Goal: Entertainment & Leisure: Consume media (video, audio)

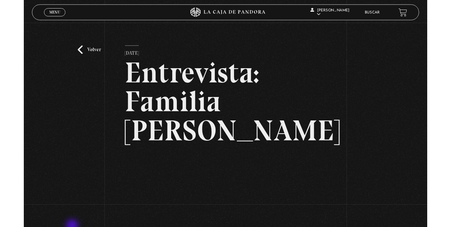
scroll to position [71, 0]
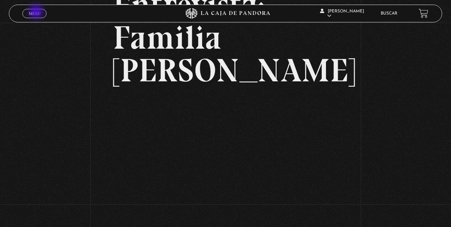
click at [37, 12] on span "Menu" at bounding box center [35, 13] width 12 height 4
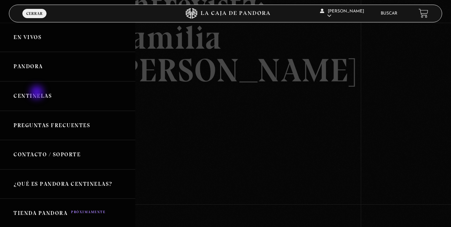
click at [38, 93] on link "Centinelas" at bounding box center [67, 96] width 135 height 30
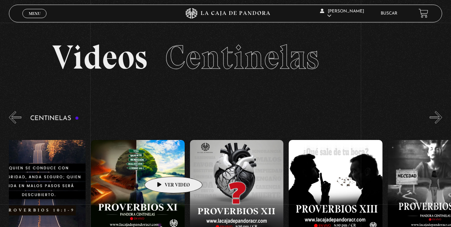
drag, startPoint x: 391, startPoint y: 161, endPoint x: 132, endPoint y: 169, distance: 258.9
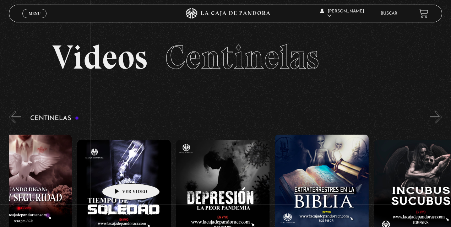
drag, startPoint x: 408, startPoint y: 170, endPoint x: 110, endPoint y: 173, distance: 297.9
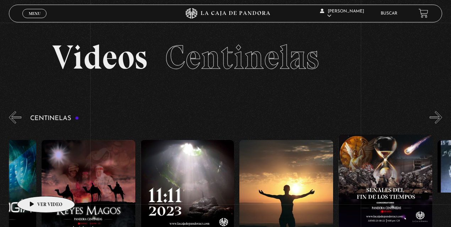
drag, startPoint x: 399, startPoint y: 174, endPoint x: 35, endPoint y: 186, distance: 364.1
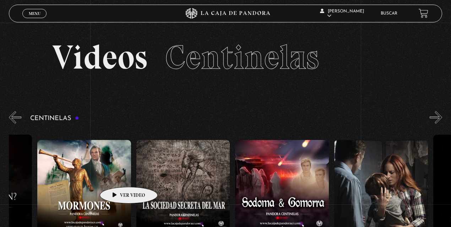
drag, startPoint x: 348, startPoint y: 170, endPoint x: 7, endPoint y: 184, distance: 341.5
click at [7, 184] on section "Centinelas" at bounding box center [225, 220] width 451 height 220
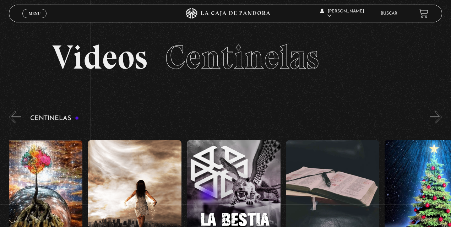
scroll to position [0, 7106]
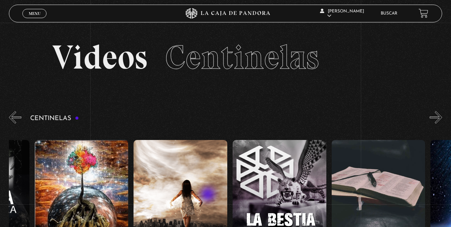
drag, startPoint x: 373, startPoint y: 169, endPoint x: 235, endPoint y: 189, distance: 139.3
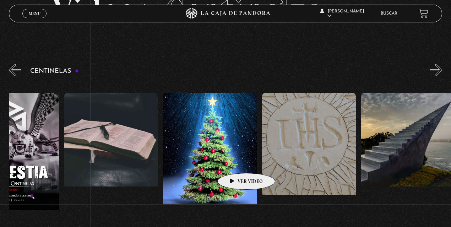
scroll to position [0, 7015]
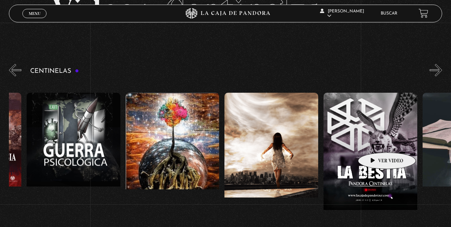
drag, startPoint x: 358, startPoint y: 138, endPoint x: 376, endPoint y: 142, distance: 18.9
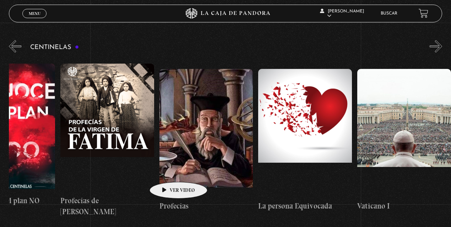
scroll to position [0, 7929]
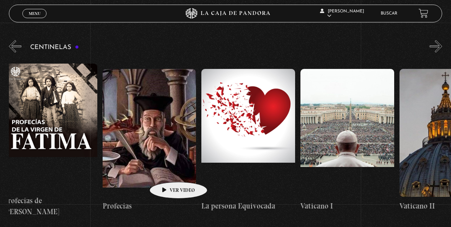
drag, startPoint x: 348, startPoint y: 138, endPoint x: 172, endPoint y: 169, distance: 178.6
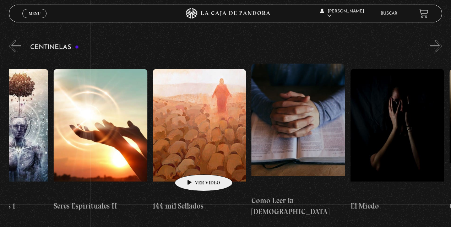
scroll to position [0, 9187]
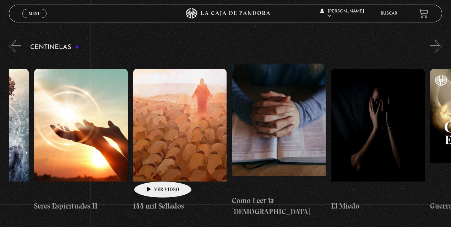
drag, startPoint x: 403, startPoint y: 129, endPoint x: 152, endPoint y: 171, distance: 254.8
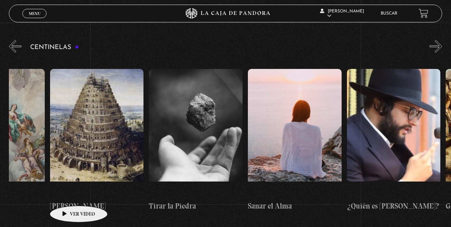
drag, startPoint x: 262, startPoint y: 165, endPoint x: 181, endPoint y: 172, distance: 81.4
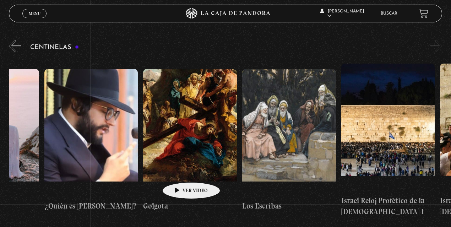
scroll to position [0, 10945]
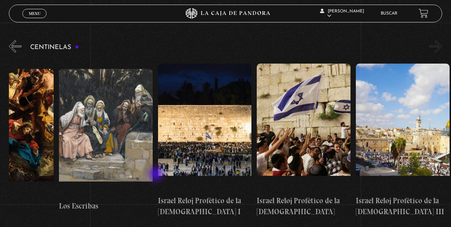
drag, startPoint x: 297, startPoint y: 156, endPoint x: 157, endPoint y: 175, distance: 141.4
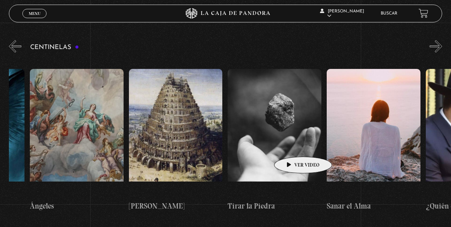
scroll to position [0, 10441]
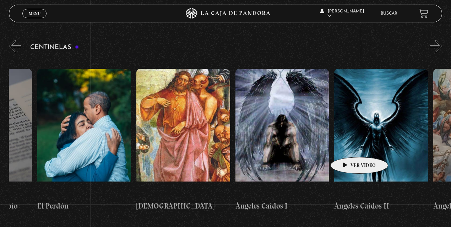
drag, startPoint x: 154, startPoint y: 152, endPoint x: 349, endPoint y: 146, distance: 194.9
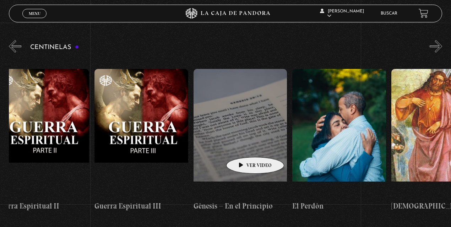
scroll to position [0, 9717]
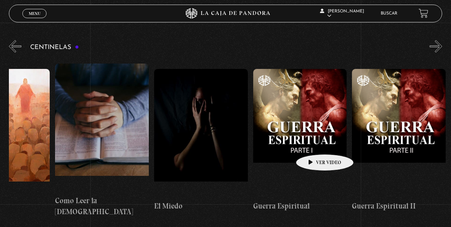
drag, startPoint x: 195, startPoint y: 147, endPoint x: 306, endPoint y: 144, distance: 111.7
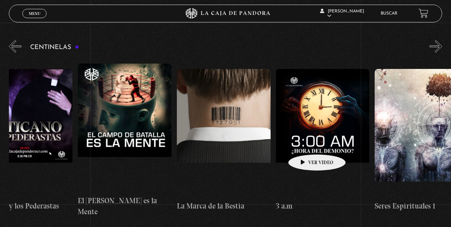
drag, startPoint x: 184, startPoint y: 144, endPoint x: 307, endPoint y: 144, distance: 122.6
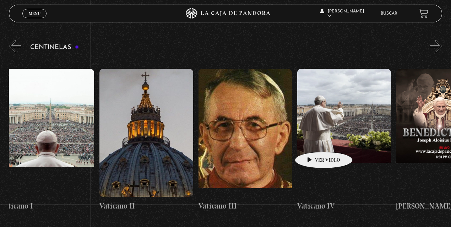
drag, startPoint x: 231, startPoint y: 143, endPoint x: 298, endPoint y: 136, distance: 67.6
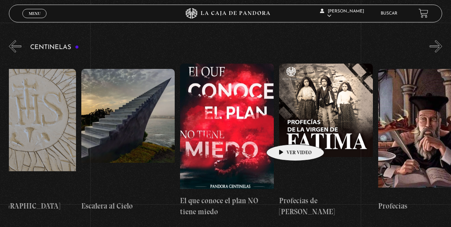
drag, startPoint x: 171, startPoint y: 134, endPoint x: 285, endPoint y: 134, distance: 114.1
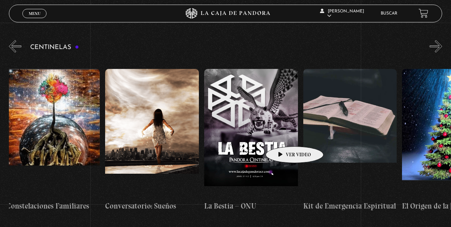
drag, startPoint x: 179, startPoint y: 135, endPoint x: 284, endPoint y: 136, distance: 104.9
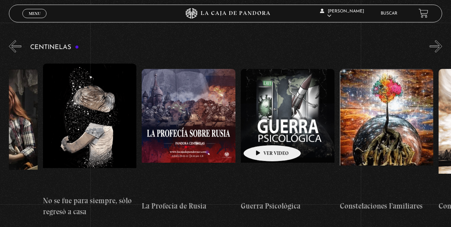
scroll to position [0, 6783]
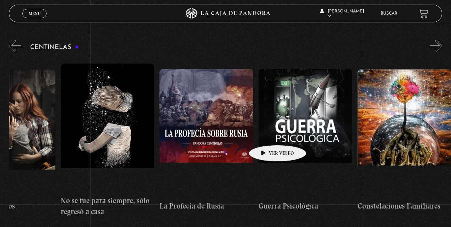
drag, startPoint x: 195, startPoint y: 134, endPoint x: 267, endPoint y: 134, distance: 71.1
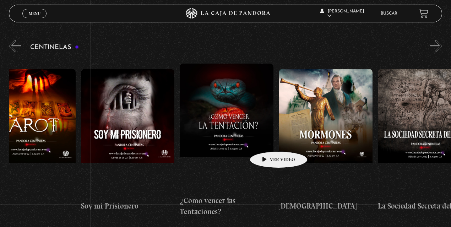
drag, startPoint x: 186, startPoint y: 139, endPoint x: 268, endPoint y: 141, distance: 82.1
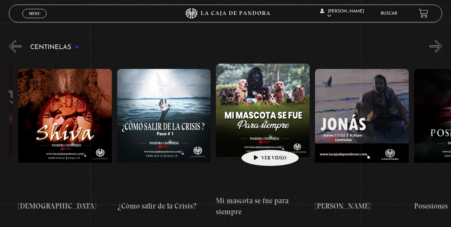
drag, startPoint x: 156, startPoint y: 145, endPoint x: 268, endPoint y: 139, distance: 112.5
click at [268, 139] on div "Como manejar las malas noticias? Centinelas 2025 Por qué [DEMOGRAPHIC_DATA] no …" at bounding box center [166, 140] width 11391 height 165
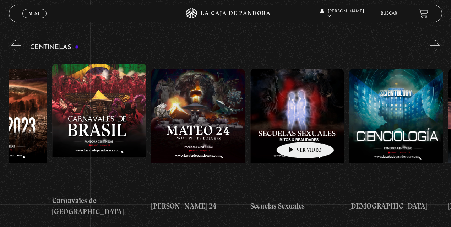
drag, startPoint x: 56, startPoint y: 137, endPoint x: 294, endPoint y: 131, distance: 238.2
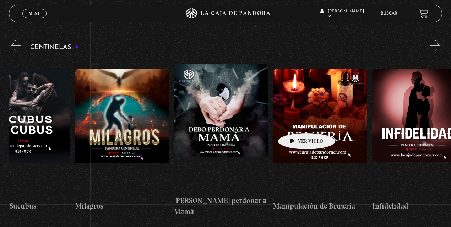
drag, startPoint x: 92, startPoint y: 131, endPoint x: 296, endPoint y: 122, distance: 203.5
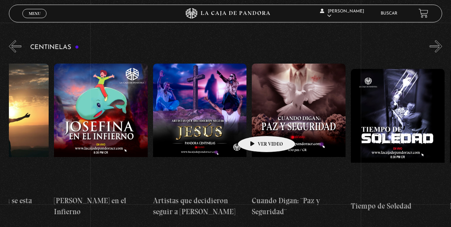
drag, startPoint x: 121, startPoint y: 129, endPoint x: 256, endPoint y: 125, distance: 134.4
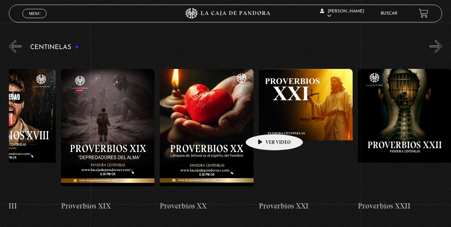
drag, startPoint x: 163, startPoint y: 121, endPoint x: 263, endPoint y: 123, distance: 100.6
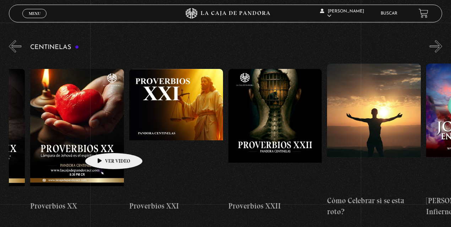
drag, startPoint x: 144, startPoint y: 128, endPoint x: 102, endPoint y: 142, distance: 44.3
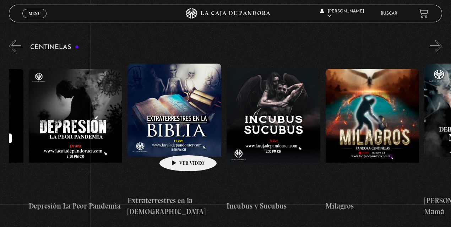
drag, startPoint x: 328, startPoint y: 131, endPoint x: 176, endPoint y: 144, distance: 153.4
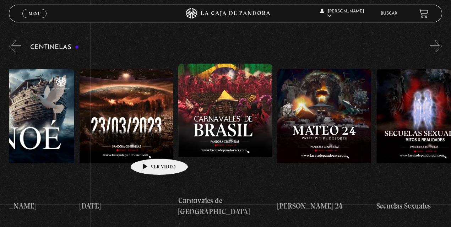
drag, startPoint x: 370, startPoint y: 131, endPoint x: 146, endPoint y: 148, distance: 225.3
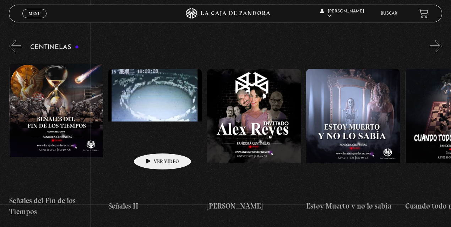
drag, startPoint x: 321, startPoint y: 122, endPoint x: 151, endPoint y: 143, distance: 170.7
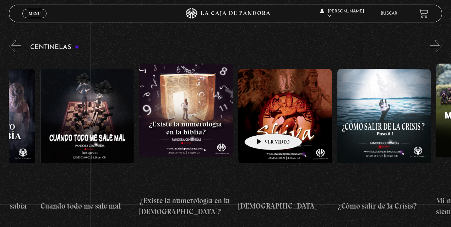
drag, startPoint x: 327, startPoint y: 116, endPoint x: 262, endPoint y: 123, distance: 65.1
click at [262, 123] on div "Como manejar las malas noticias? Centinelas 2025 Por qué [DEMOGRAPHIC_DATA] no …" at bounding box center [387, 140] width 11391 height 165
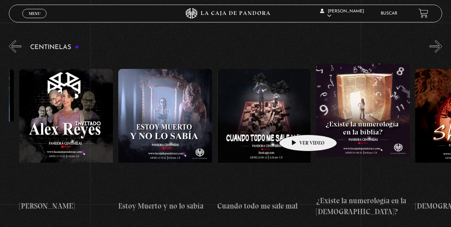
scroll to position [0, 5078]
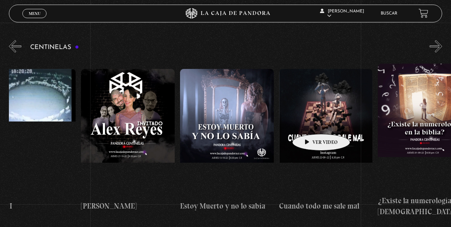
drag, startPoint x: 262, startPoint y: 123, endPoint x: 310, endPoint y: 123, distance: 48.0
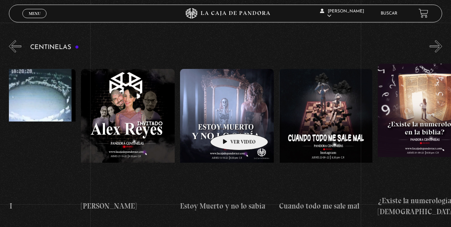
click at [228, 123] on figure at bounding box center [227, 133] width 94 height 128
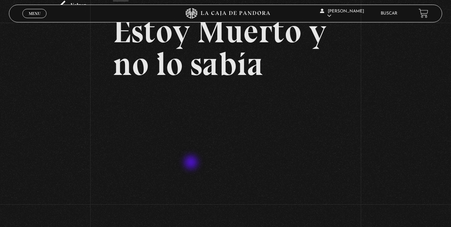
scroll to position [47, 0]
